Goal: Task Accomplishment & Management: Manage account settings

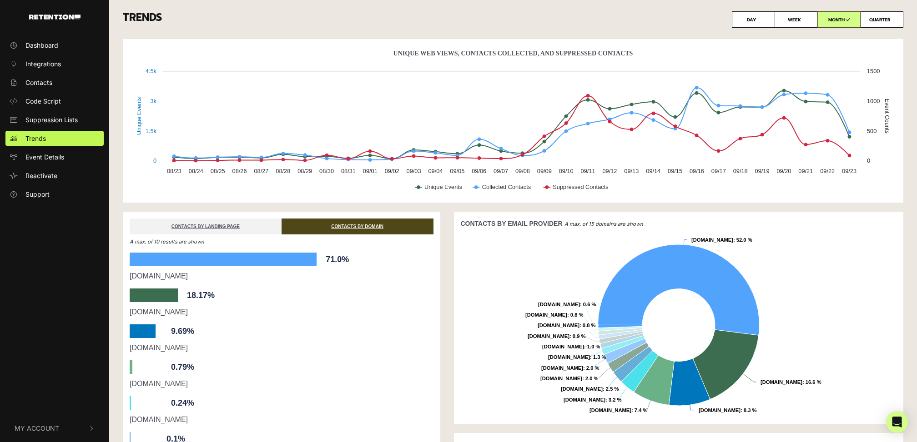
click at [64, 46] on link "Dashboard" at bounding box center [54, 45] width 98 height 15
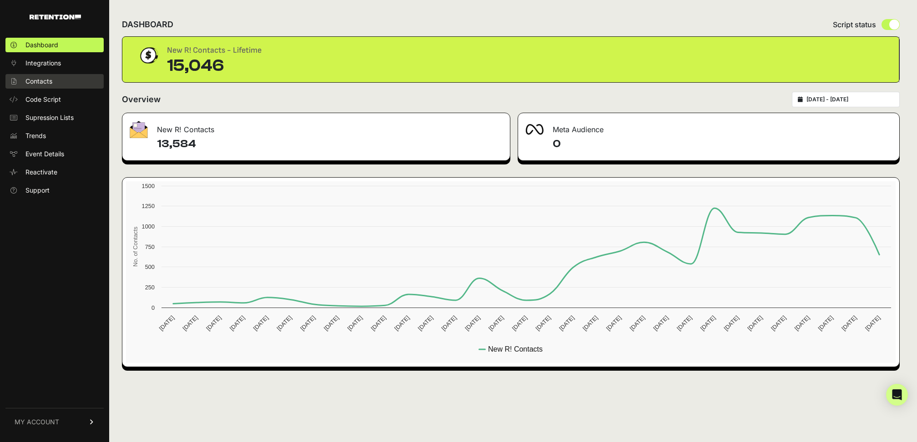
click at [46, 87] on link "Contacts" at bounding box center [54, 81] width 98 height 15
click at [73, 426] on link "MY ACCOUNT" at bounding box center [54, 422] width 98 height 28
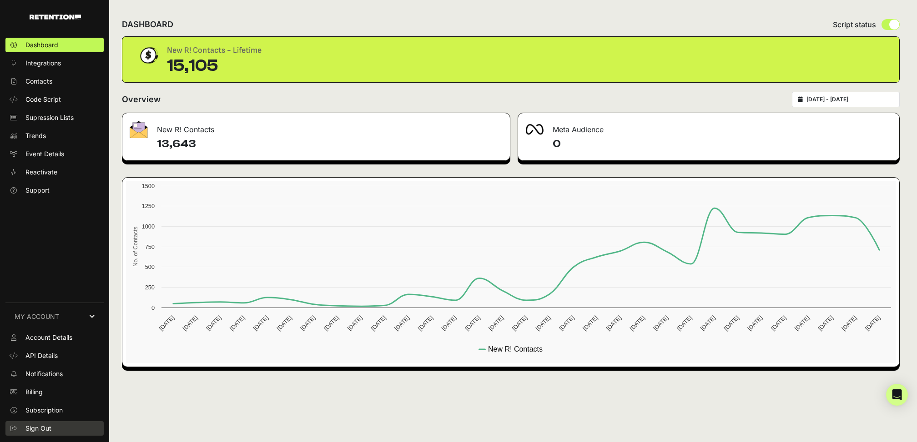
click at [47, 427] on span "Sign Out" at bounding box center [38, 428] width 26 height 9
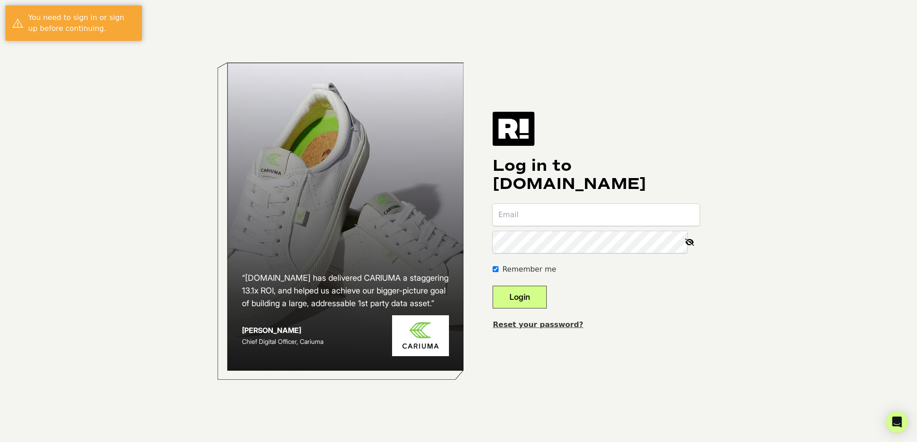
click at [0, 442] on com-1password-button at bounding box center [0, 442] width 0 height 0
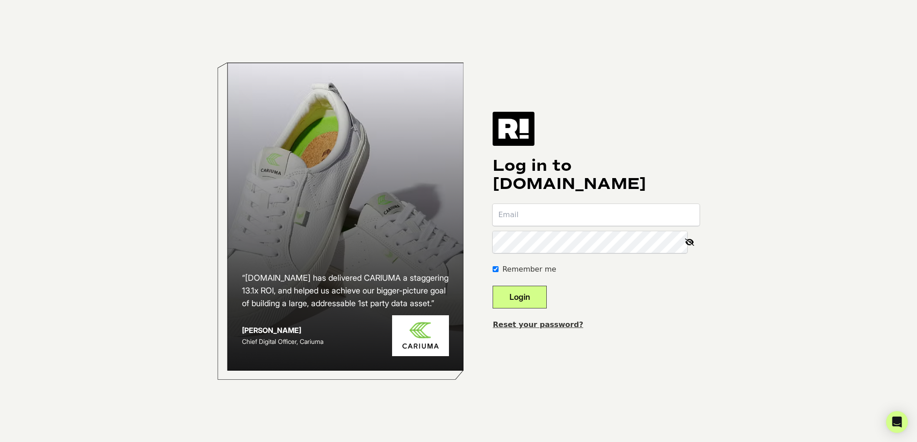
type input "[EMAIL_ADDRESS][DOMAIN_NAME]"
